Goal: Check status: Check status

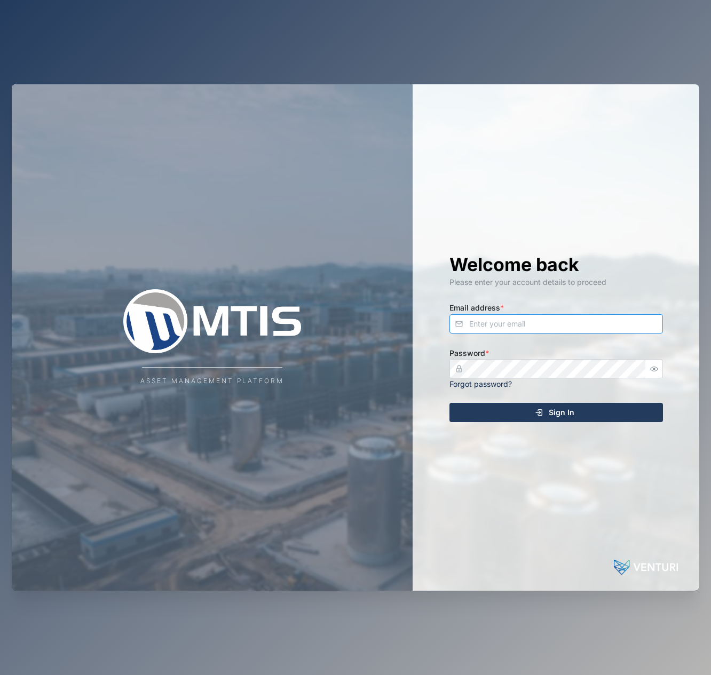
type input "[EMAIL_ADDRESS][DOMAIN_NAME]"
click at [556, 412] on button "Sign In" at bounding box center [557, 412] width 214 height 19
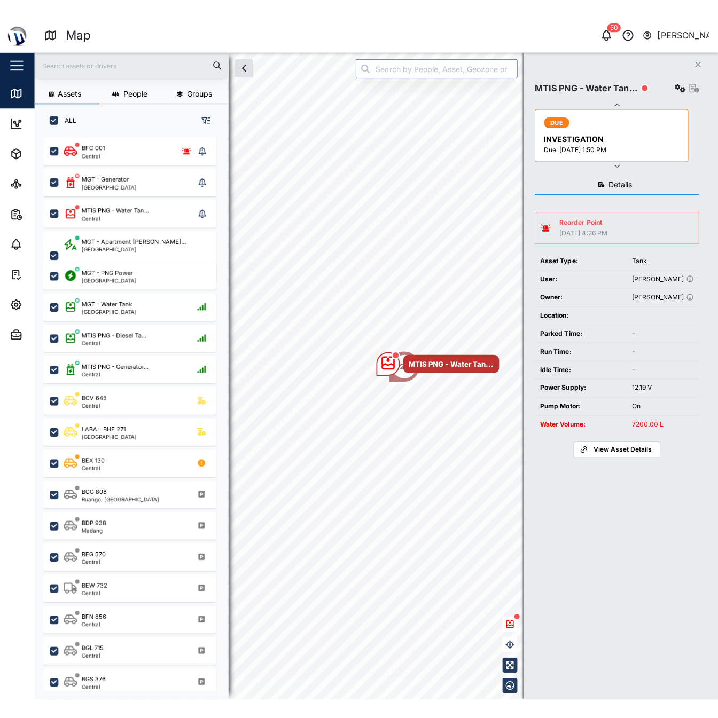
scroll to position [545, 167]
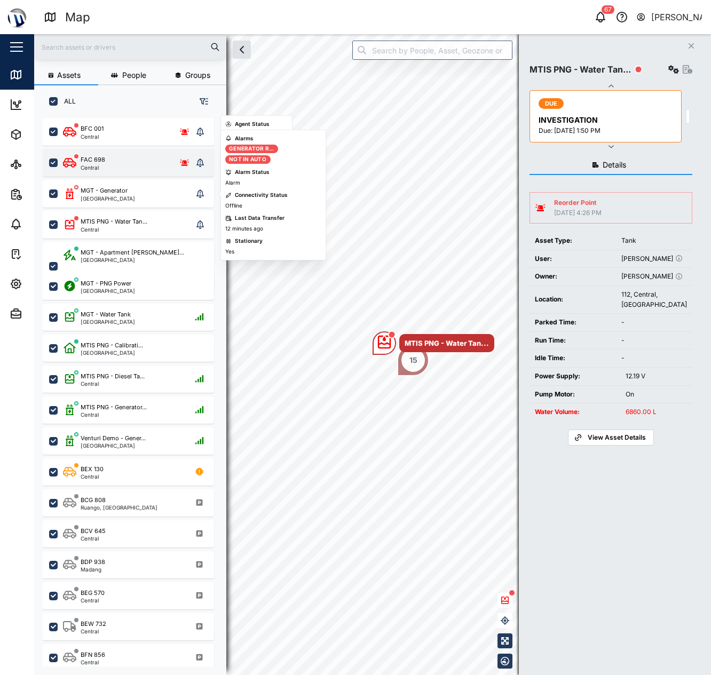
click at [128, 166] on div "FAC 698 Central" at bounding box center [128, 162] width 130 height 15
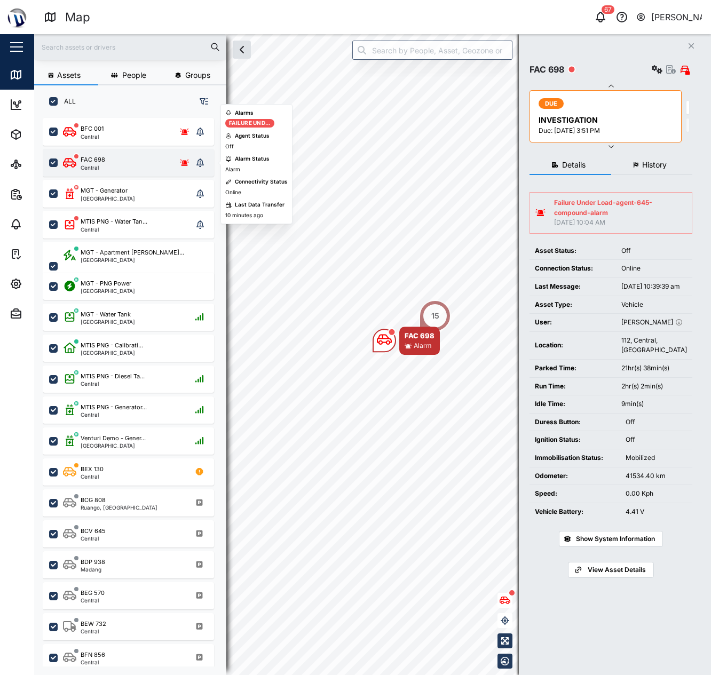
click at [186, 161] on icon "grid" at bounding box center [185, 162] width 10 height 6
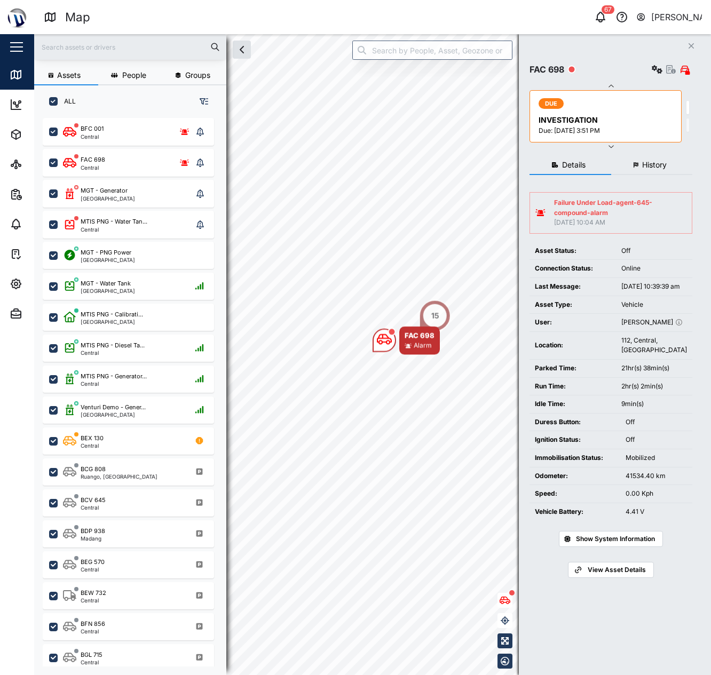
click at [607, 206] on div "Failure Under Load-agent-645-compound-alarm" at bounding box center [620, 208] width 132 height 20
click at [654, 216] on div "Failure Under Load-agent-645-compound-alarm" at bounding box center [620, 208] width 132 height 20
click at [667, 216] on div "Failure Under Load-agent-645-compound-alarm" at bounding box center [620, 208] width 132 height 20
click at [682, 232] on table "Failure Under Load-agent-645-compound-alarm [DATE] 10:04 AM" at bounding box center [611, 213] width 163 height 42
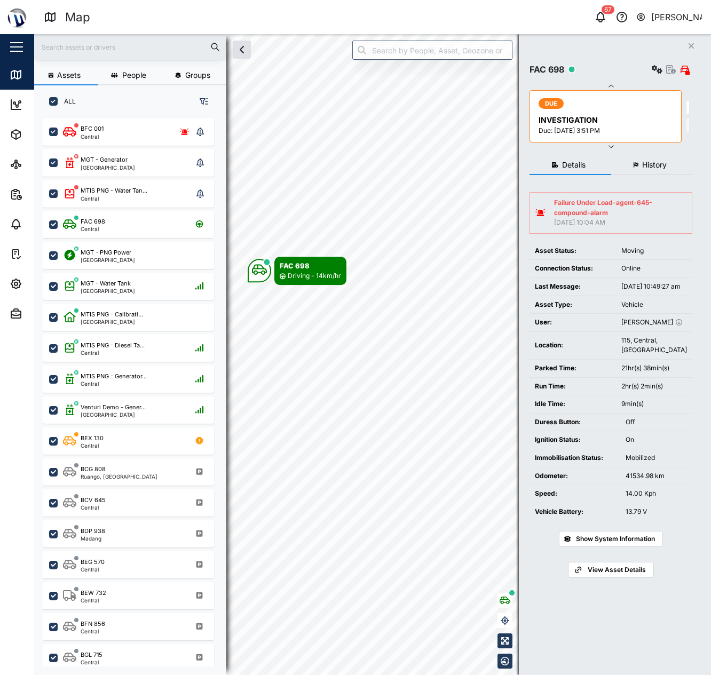
click at [671, 222] on div "[DATE] 10:04 AM" at bounding box center [620, 223] width 132 height 10
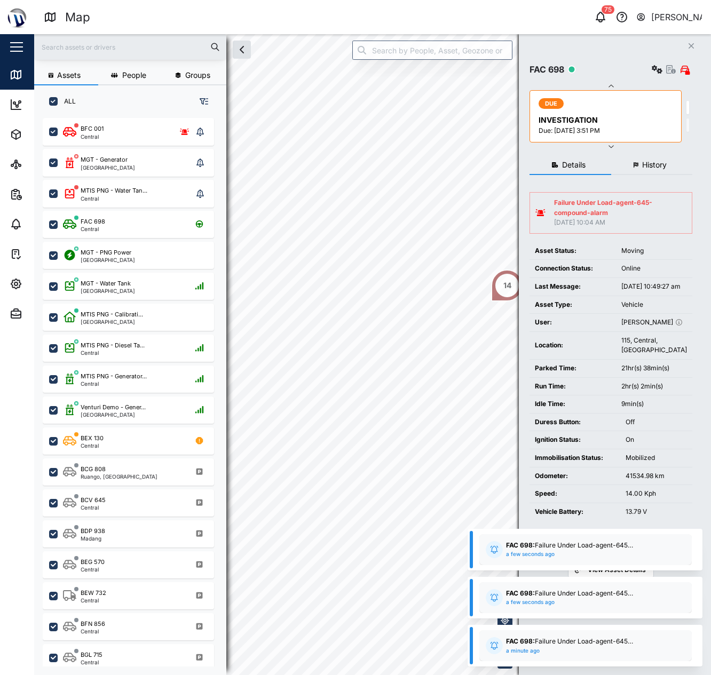
click at [643, 214] on div "Failure Under Load-agent-645-compound-alarm" at bounding box center [620, 208] width 132 height 20
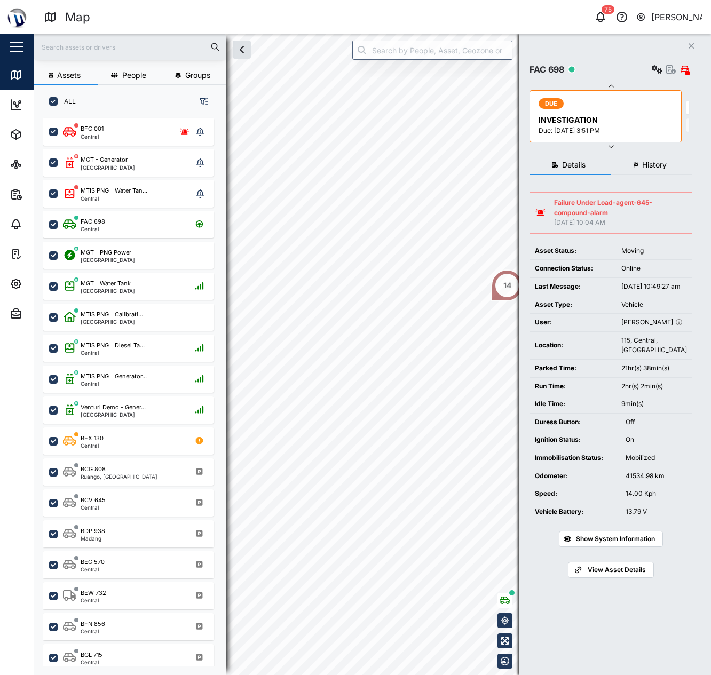
click at [616, 197] on td "Failure Under Load-agent-645-compound-alarm [DATE] 10:04 AM" at bounding box center [611, 213] width 162 height 41
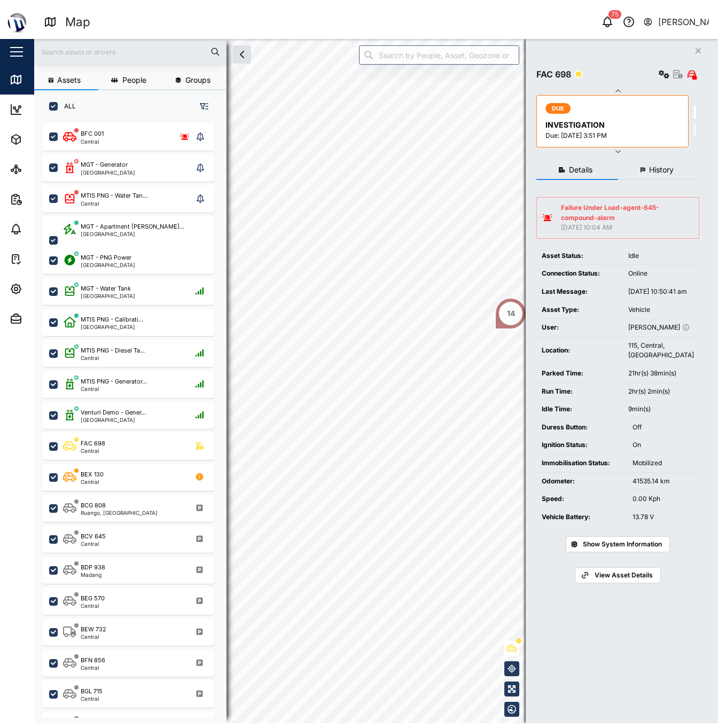
scroll to position [597, 167]
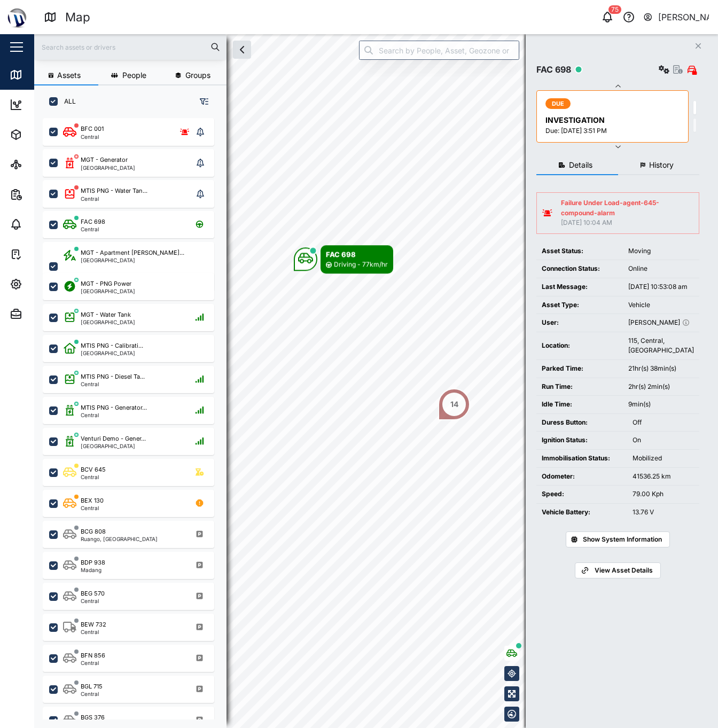
click at [701, 41] on button "Close" at bounding box center [697, 45] width 15 height 15
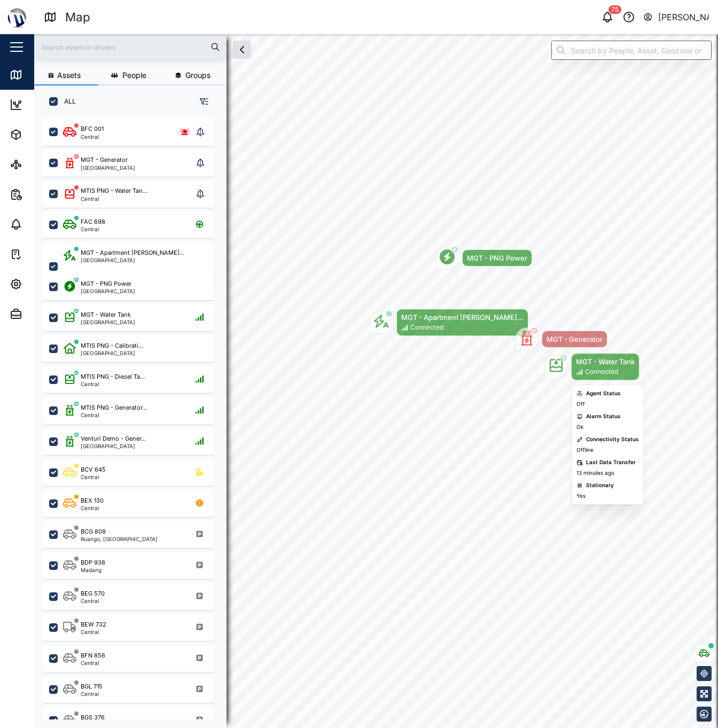
click at [559, 371] on icon "Map marker" at bounding box center [555, 365] width 15 height 15
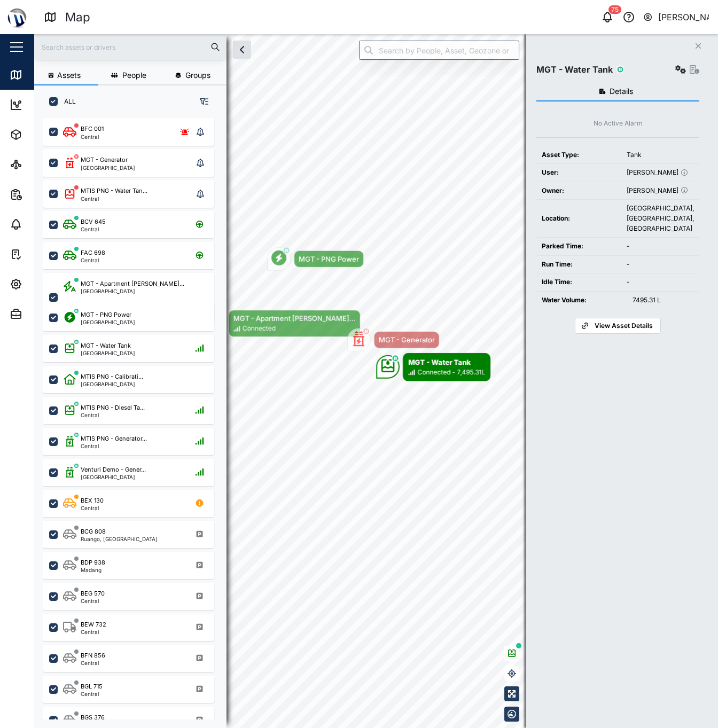
click at [598, 333] on span "View Asset Details" at bounding box center [623, 325] width 58 height 15
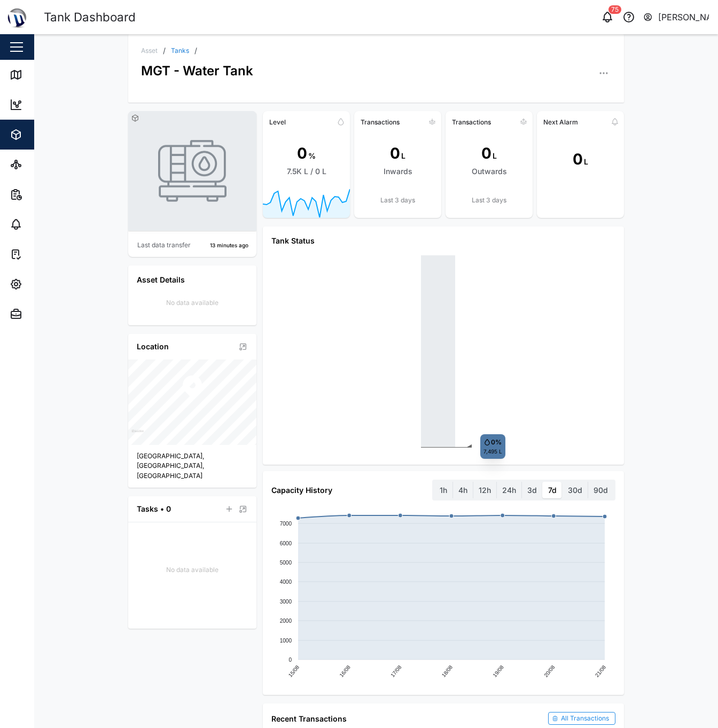
click at [309, 178] on div "0 % 7.5K L / 0 L" at bounding box center [306, 159] width 87 height 59
click at [573, 489] on label "30d" at bounding box center [574, 490] width 25 height 17
click at [562, 482] on days "30d" at bounding box center [562, 482] width 0 height 0
click at [593, 492] on label "90d" at bounding box center [600, 490] width 25 height 17
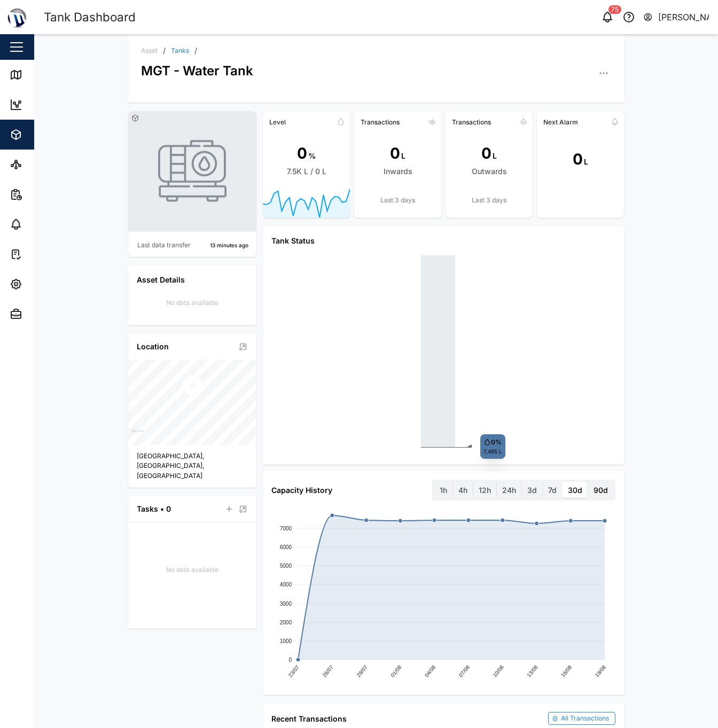
click at [588, 482] on days "90d" at bounding box center [588, 482] width 0 height 0
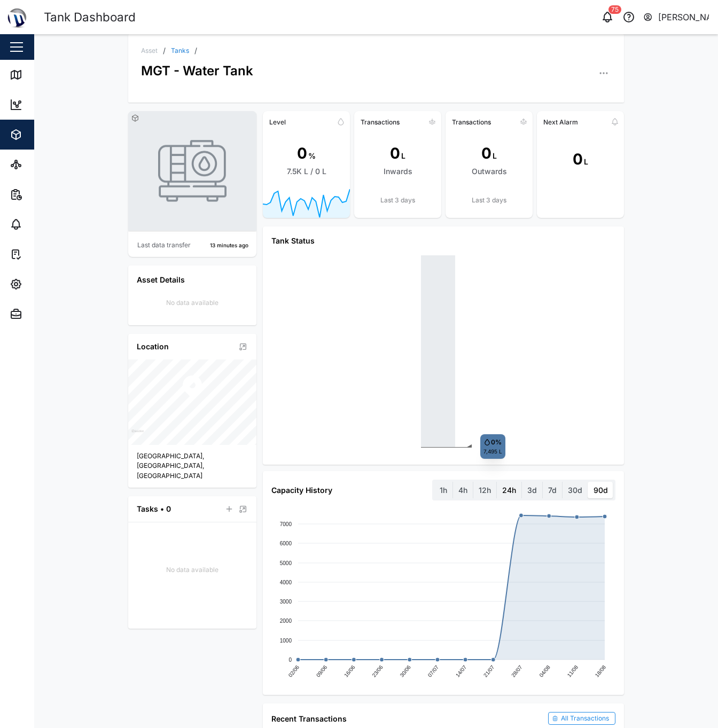
click at [497, 489] on label "24h" at bounding box center [509, 490] width 25 height 17
click at [497, 482] on hours "24h" at bounding box center [497, 482] width 0 height 0
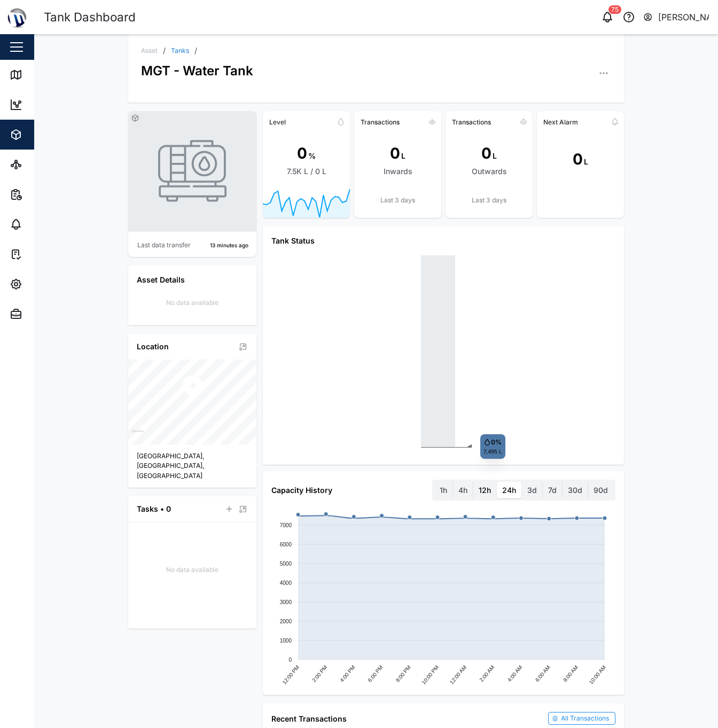
click at [486, 489] on label "12h" at bounding box center [484, 490] width 23 height 17
click at [473, 482] on hours "12h" at bounding box center [473, 482] width 0 height 0
